Goal: Task Accomplishment & Management: Manage account settings

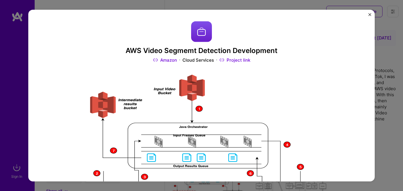
scroll to position [79, 0]
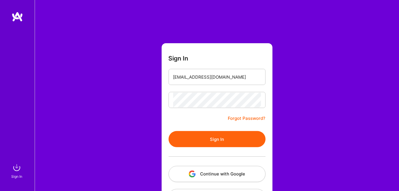
click at [199, 137] on button "Sign In" at bounding box center [217, 139] width 97 height 16
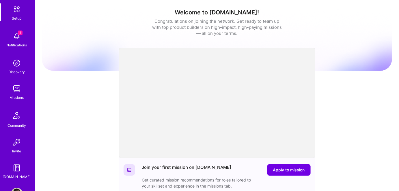
scroll to position [49, 0]
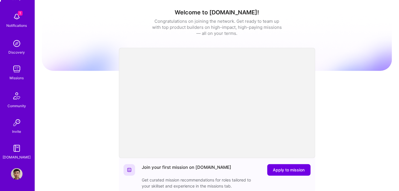
click at [16, 174] on img at bounding box center [17, 175] width 12 height 12
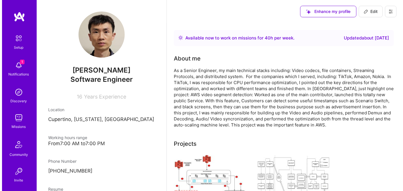
scroll to position [79, 0]
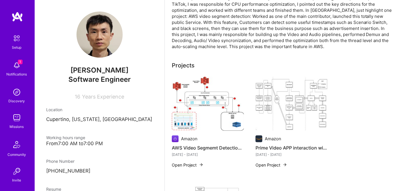
click at [202, 102] on img at bounding box center [208, 104] width 72 height 54
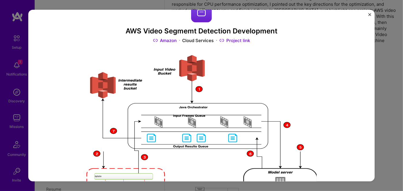
scroll to position [52, 0]
